Goal: Task Accomplishment & Management: Use online tool/utility

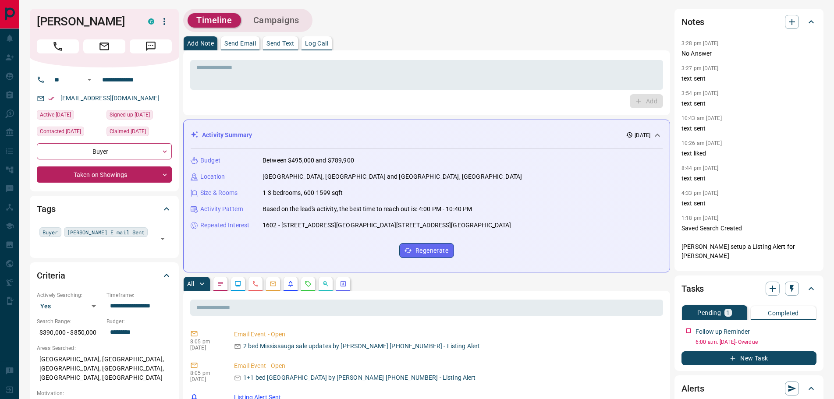
click at [328, 42] on p "Log Call" at bounding box center [316, 43] width 23 height 6
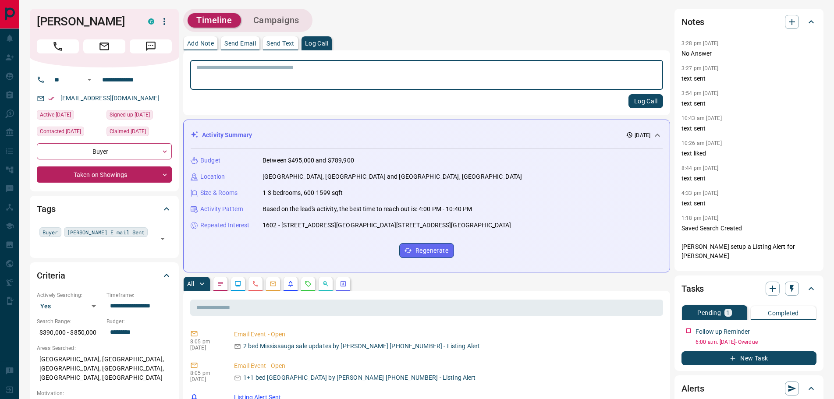
click at [642, 100] on button "Log Call" at bounding box center [645, 101] width 35 height 14
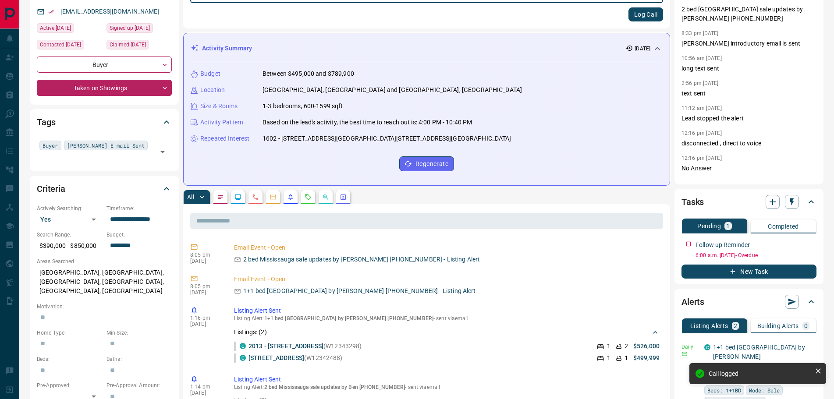
scroll to position [131, 0]
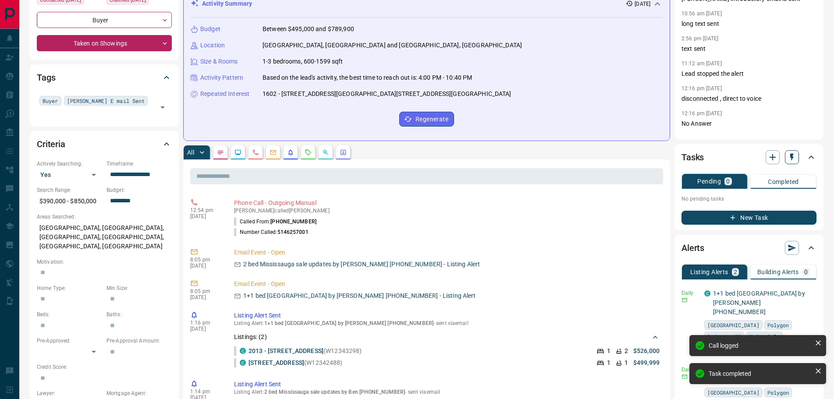
click at [793, 159] on icon "button" at bounding box center [791, 157] width 9 height 9
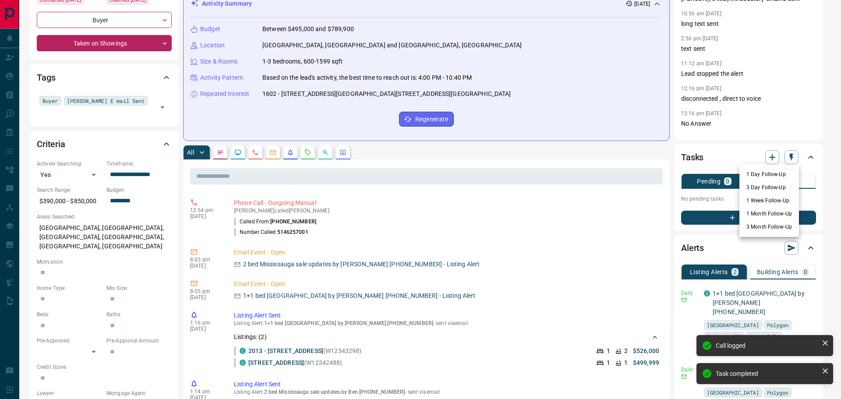
drag, startPoint x: 760, startPoint y: 213, endPoint x: 531, endPoint y: 220, distance: 228.8
click at [759, 213] on li "1 Month Follow-Up" at bounding box center [770, 213] width 60 height 13
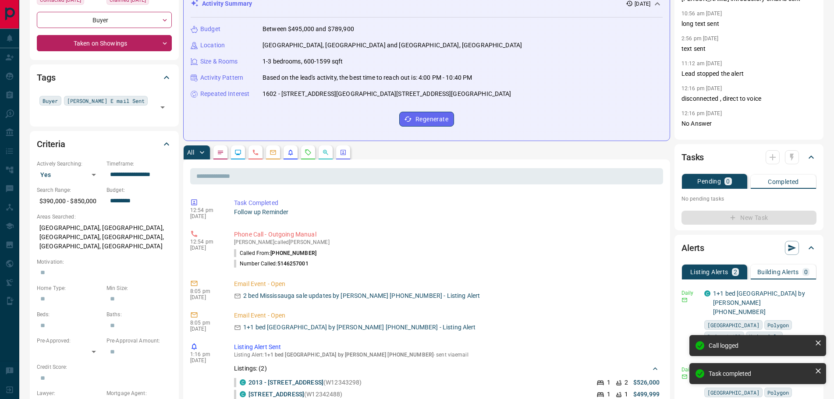
scroll to position [0, 0]
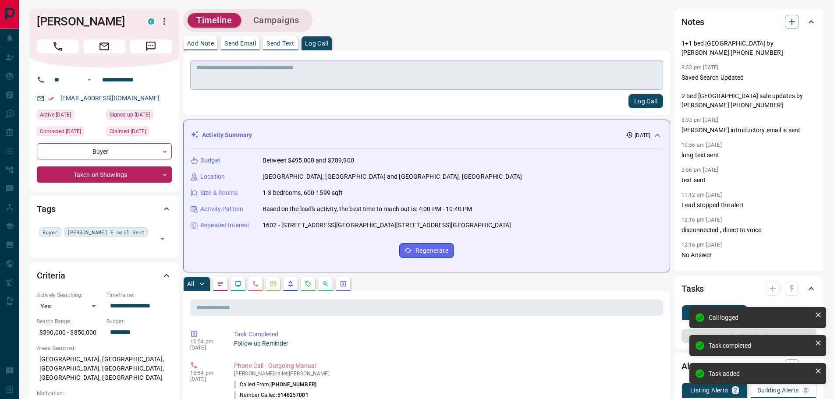
click at [225, 68] on textarea at bounding box center [426, 75] width 460 height 22
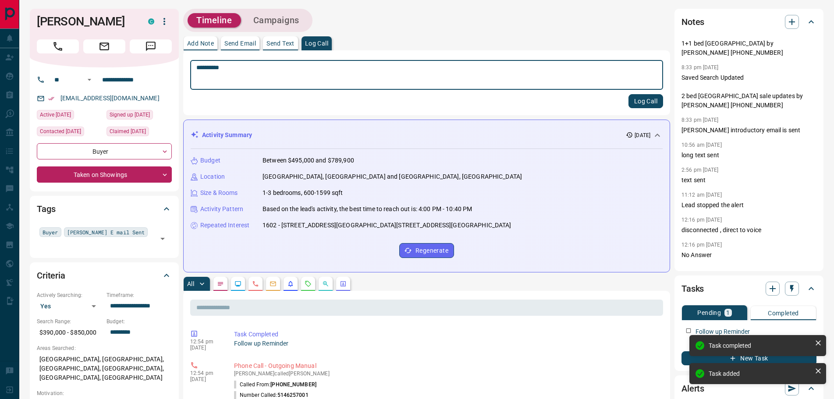
type textarea "*********"
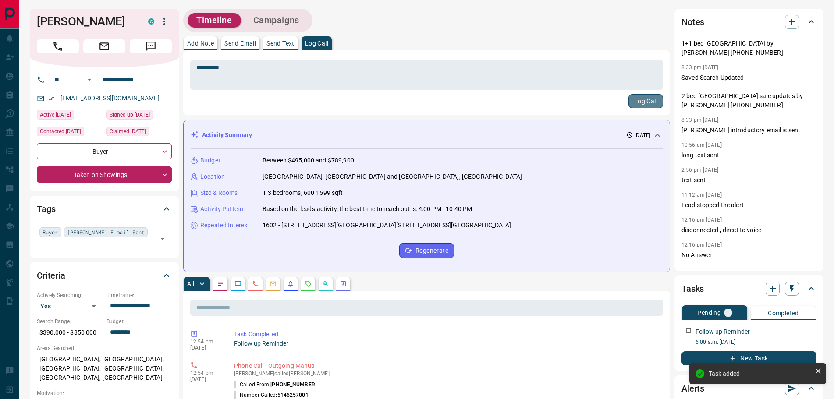
drag, startPoint x: 644, startPoint y: 101, endPoint x: 294, endPoint y: 100, distance: 350.9
click at [642, 101] on button "Log Call" at bounding box center [645, 101] width 35 height 14
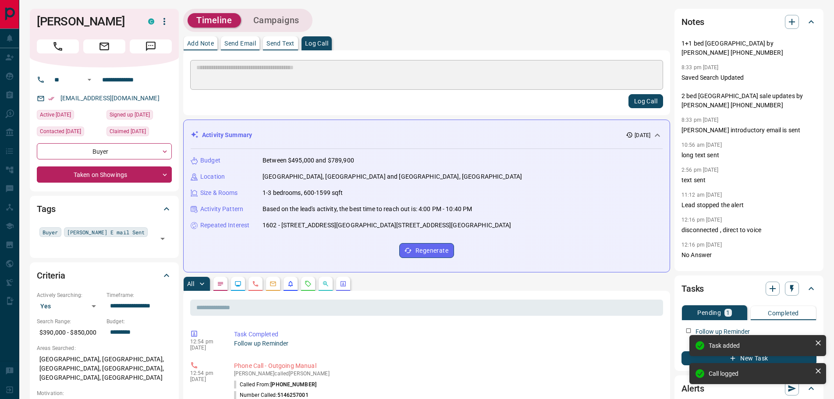
scroll to position [256, 0]
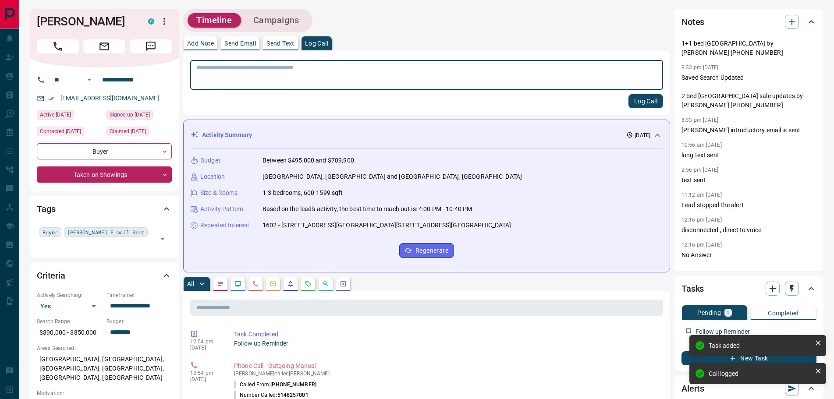
click at [223, 74] on textarea at bounding box center [426, 75] width 460 height 22
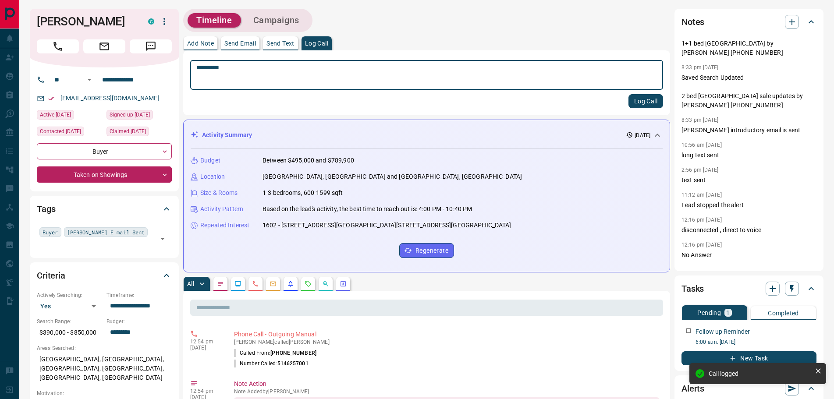
type textarea "*********"
click at [654, 98] on button "Log Call" at bounding box center [645, 101] width 35 height 14
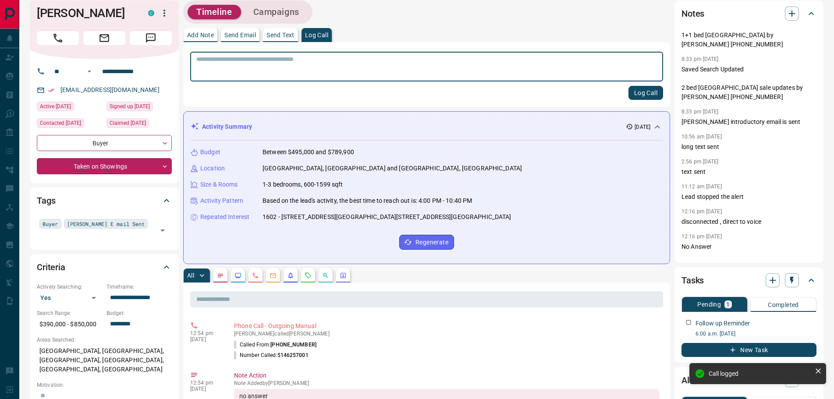
scroll to position [0, 0]
